Goal: Task Accomplishment & Management: Manage account settings

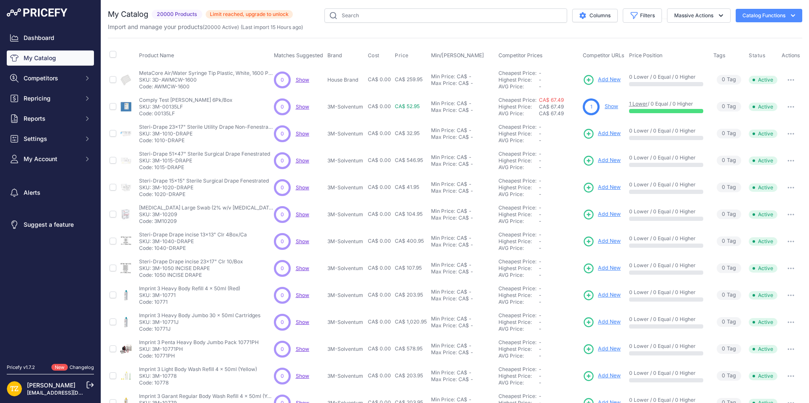
click at [169, 77] on p "SKU: 3D-AWMCW-1600" at bounding box center [206, 80] width 135 height 7
click at [303, 80] on span "Show" at bounding box center [302, 80] width 13 height 6
click at [606, 108] on link "Show" at bounding box center [610, 106] width 13 height 6
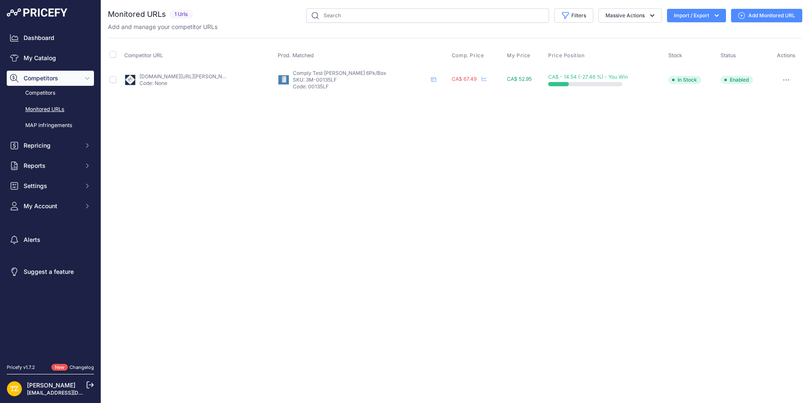
click at [301, 80] on p "SKU: 3M-00135LF" at bounding box center [360, 80] width 135 height 7
click at [306, 80] on p "SKU: 3M-00135LF" at bounding box center [360, 80] width 135 height 7
click at [163, 81] on p "Code: None" at bounding box center [183, 83] width 88 height 7
click at [46, 39] on link "Dashboard" at bounding box center [50, 37] width 87 height 15
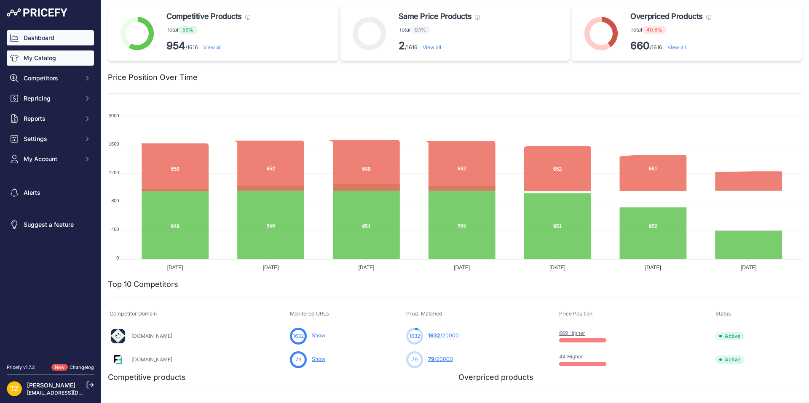
click at [46, 59] on link "My Catalog" at bounding box center [50, 58] width 87 height 15
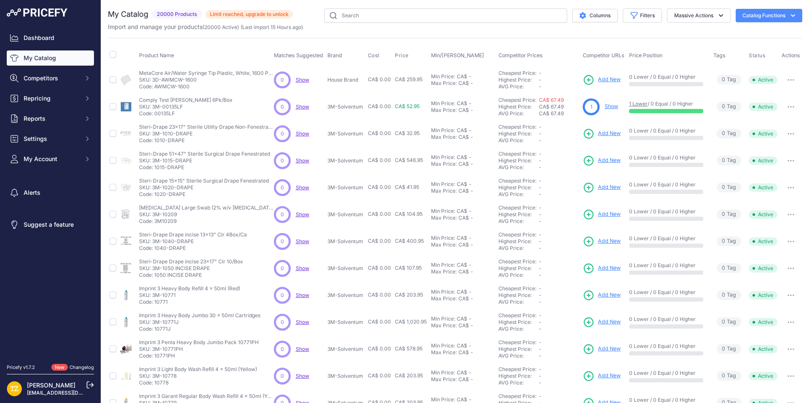
click at [609, 107] on link "Show" at bounding box center [610, 106] width 13 height 6
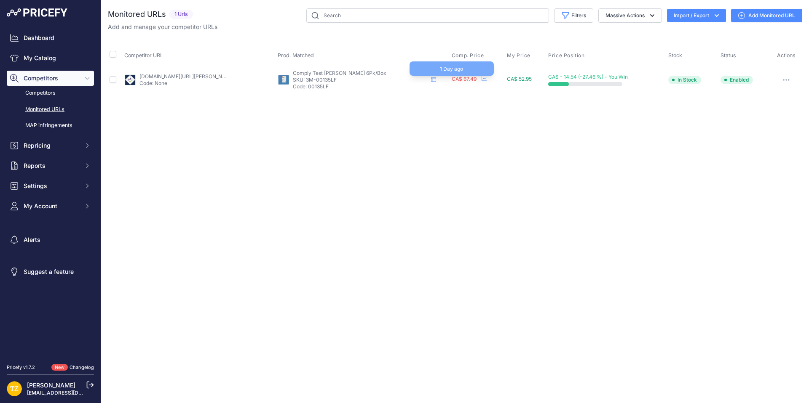
click at [458, 78] on span "CA$ 67.49" at bounding box center [464, 79] width 25 height 6
click at [452, 80] on span "CA$ 67.49" at bounding box center [464, 79] width 25 height 6
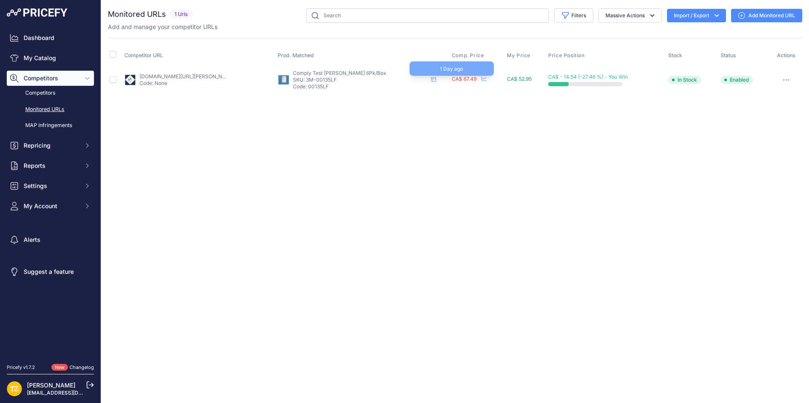
click at [452, 80] on span "CA$ 67.49" at bounding box center [464, 79] width 25 height 6
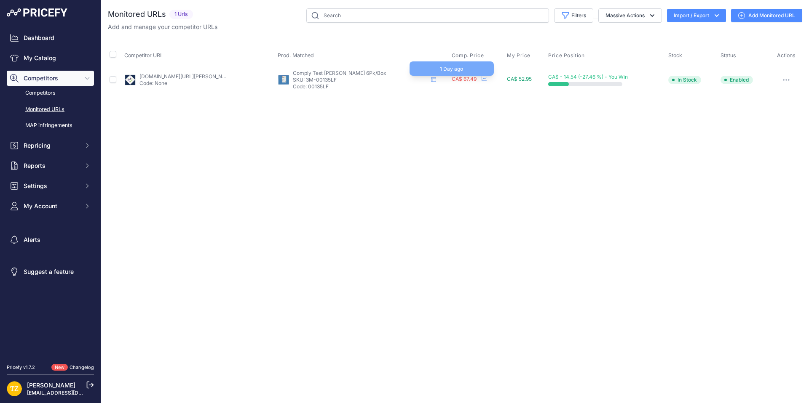
click at [452, 80] on span "CA$ 67.49" at bounding box center [464, 79] width 25 height 6
click at [787, 78] on button "button" at bounding box center [785, 80] width 17 height 12
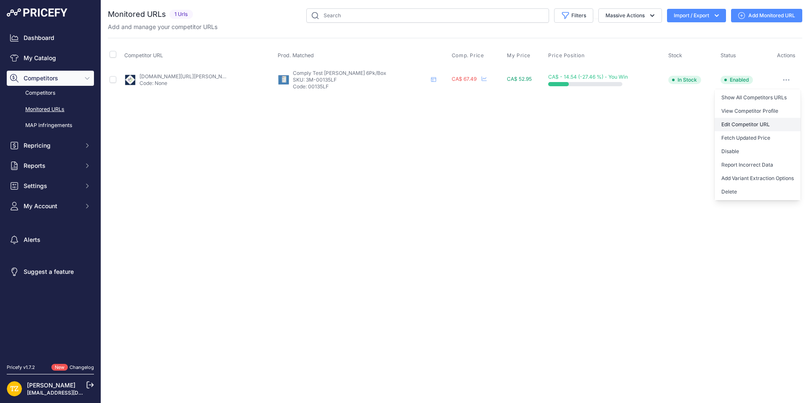
click at [749, 123] on link "Edit Competitor URL" at bounding box center [757, 124] width 86 height 13
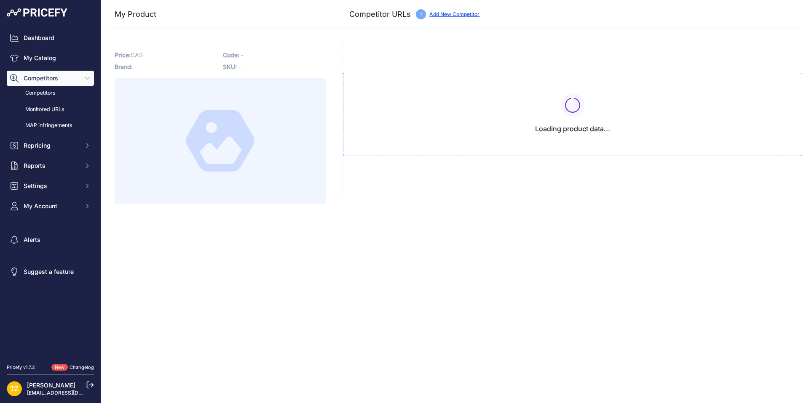
type input "[DOMAIN_NAME][URL][PERSON_NAME]"
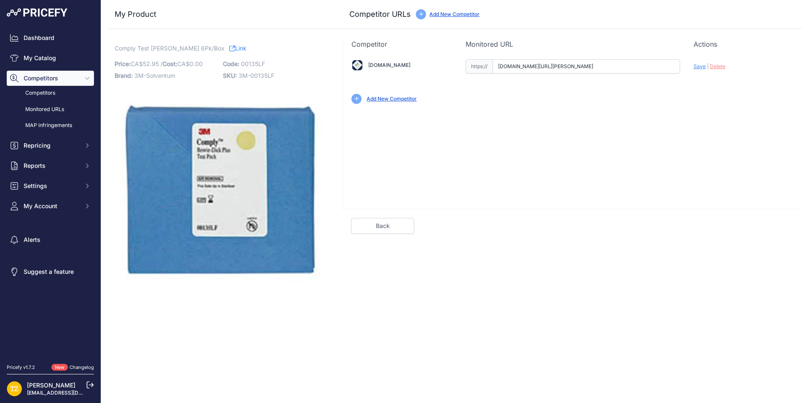
click at [229, 50] on link "Link" at bounding box center [237, 48] width 17 height 11
click at [54, 103] on link "Monitored URLs" at bounding box center [50, 109] width 87 height 15
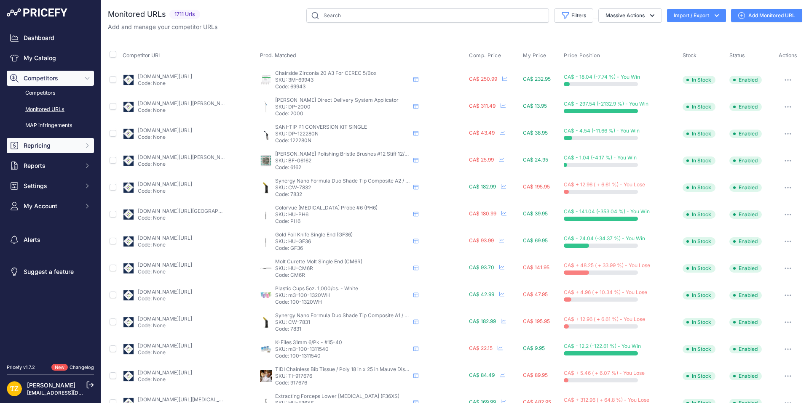
click at [45, 151] on button "Repricing" at bounding box center [50, 145] width 87 height 15
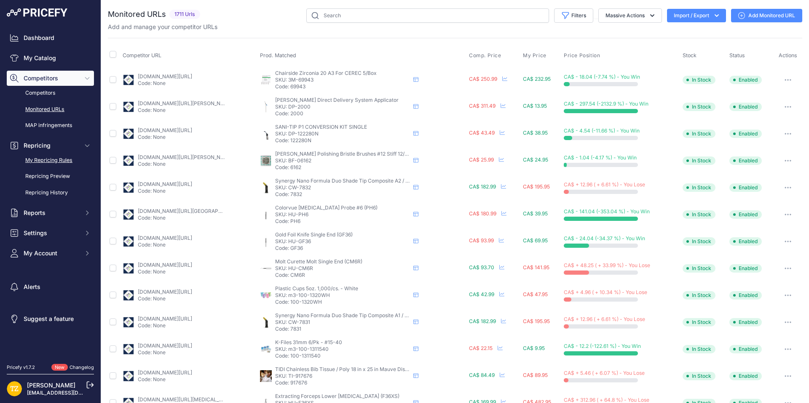
click at [46, 165] on link "My Repricing Rules" at bounding box center [50, 160] width 87 height 15
